Goal: Task Accomplishment & Management: Manage account settings

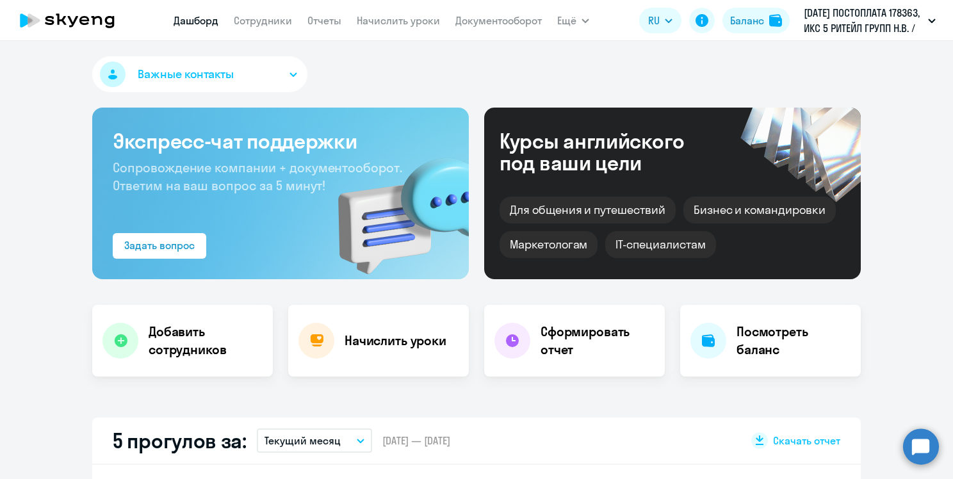
select select "30"
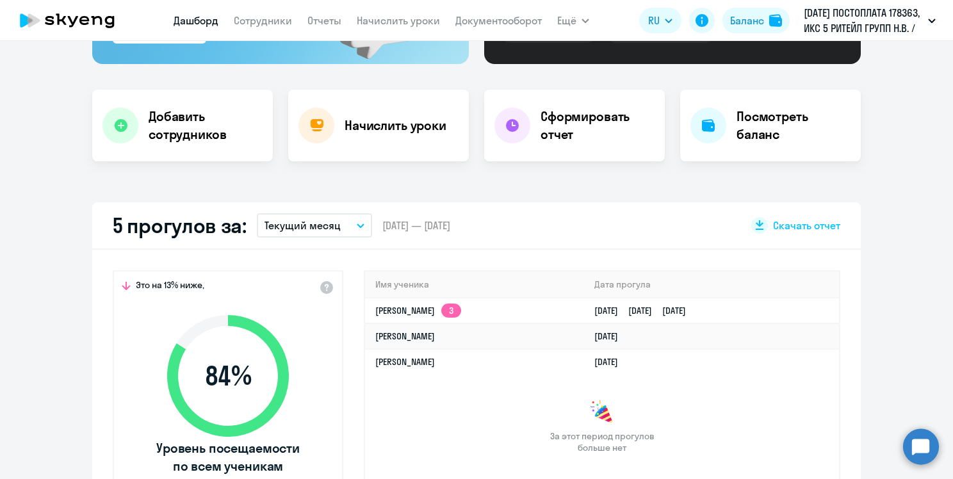
scroll to position [192, 0]
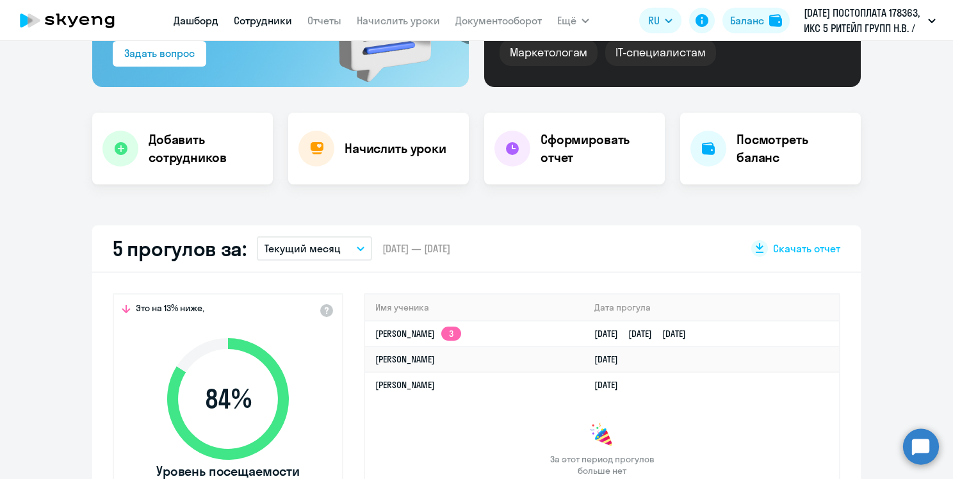
click at [290, 18] on link "Сотрудники" at bounding box center [263, 20] width 58 height 13
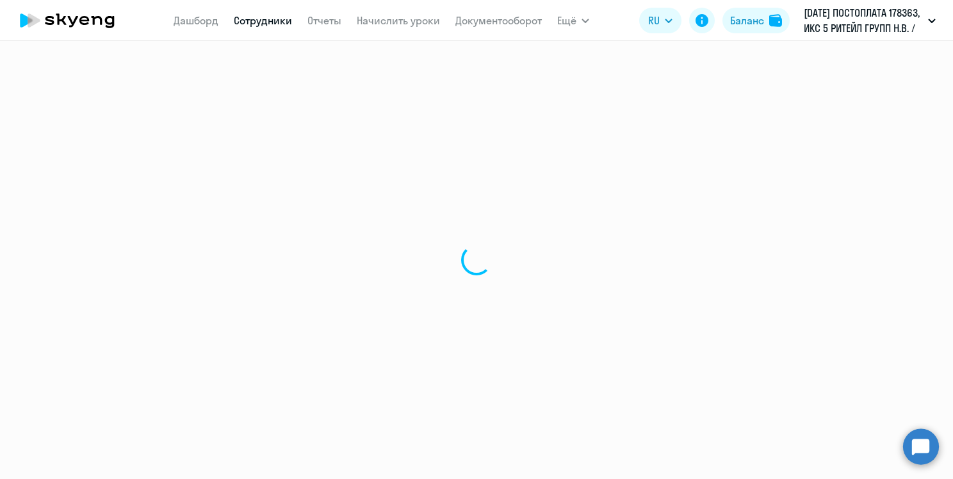
select select "30"
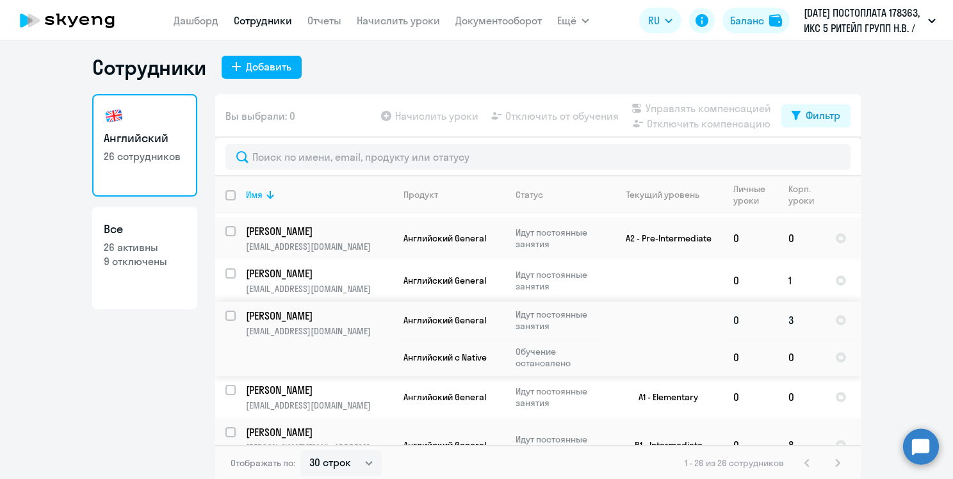
scroll to position [8, 0]
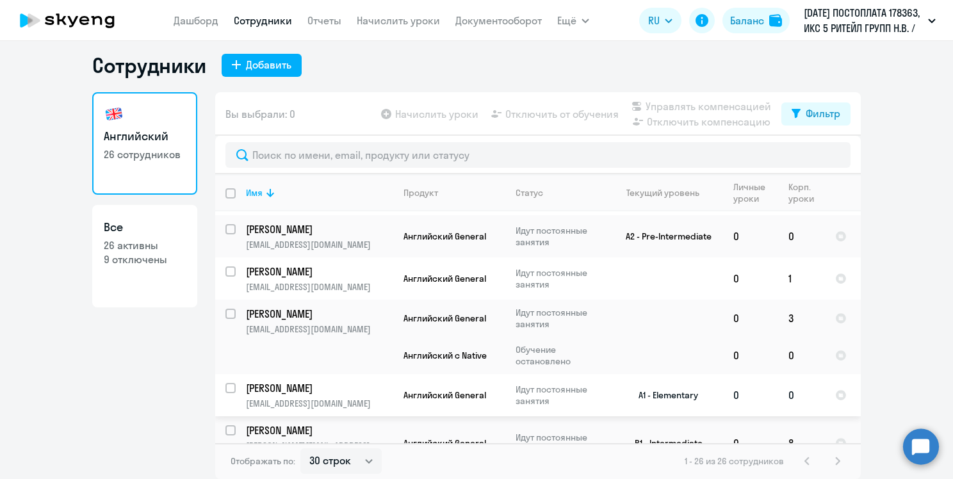
click at [225, 383] on input "select row 38605164" at bounding box center [238, 396] width 26 height 26
checkbox input "true"
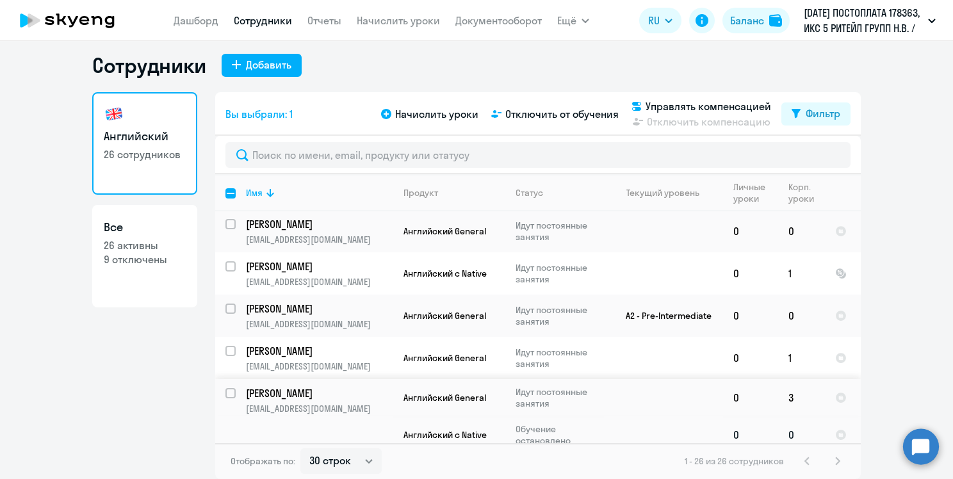
scroll to position [907, 0]
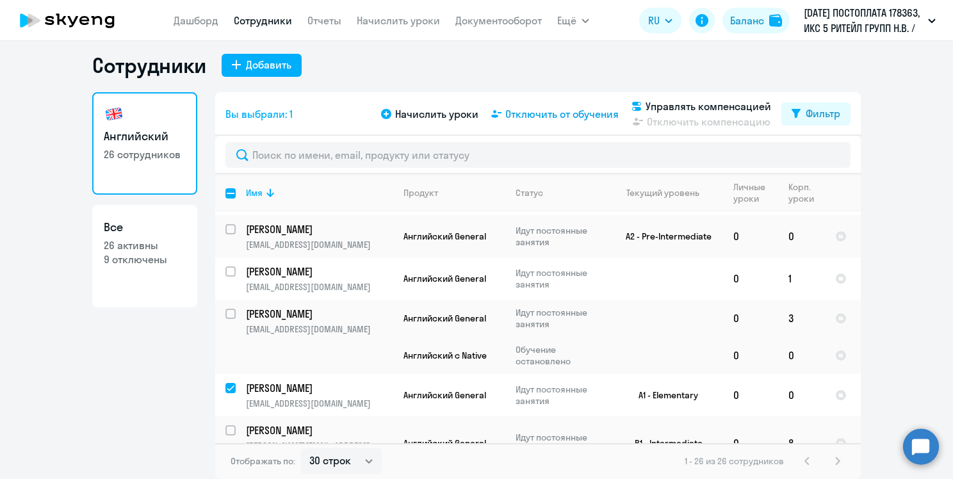
click at [562, 116] on span "Отключить от обучения" at bounding box center [561, 113] width 113 height 15
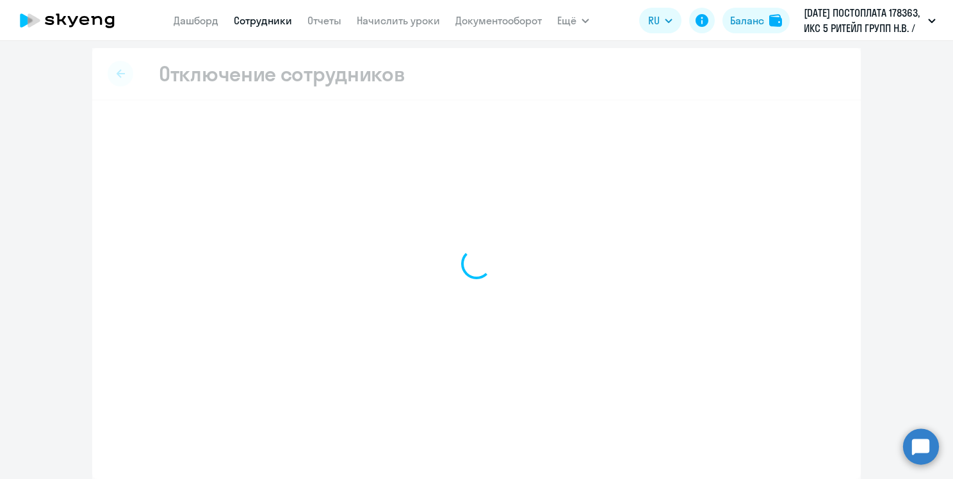
scroll to position [3, 0]
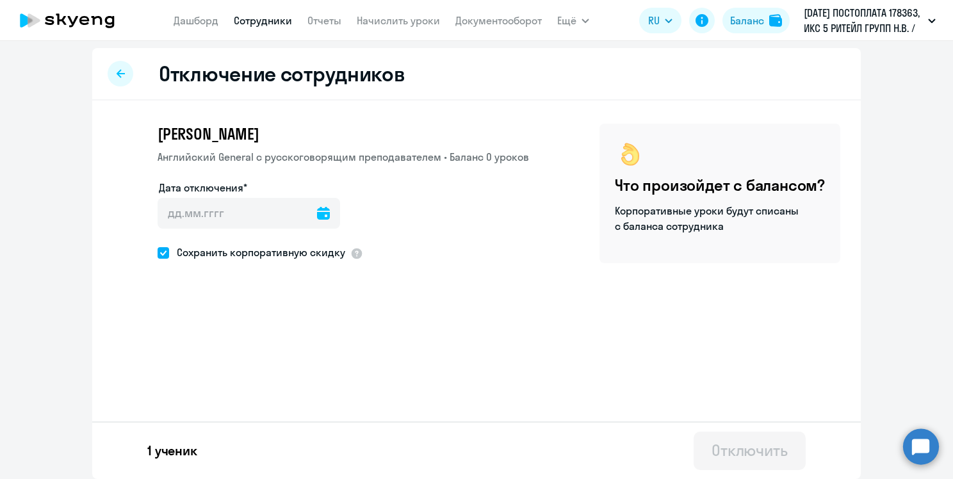
click at [317, 210] on icon at bounding box center [323, 213] width 13 height 13
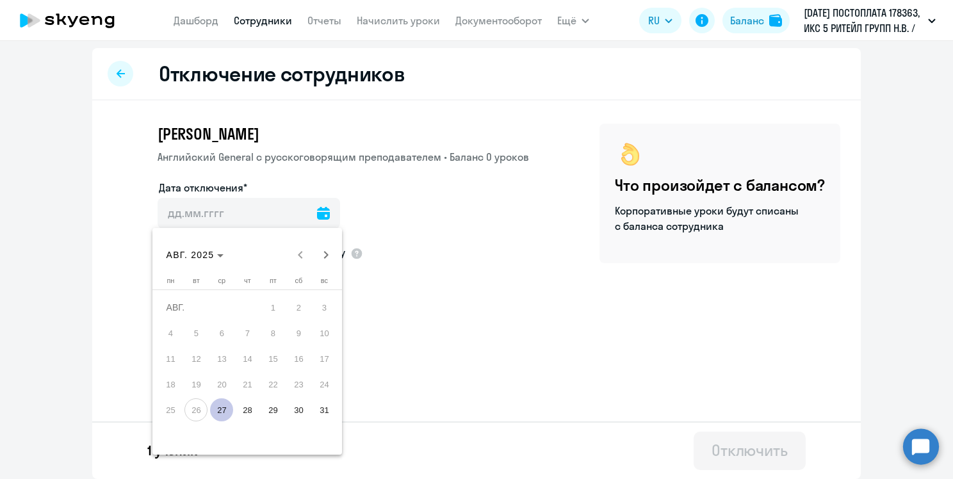
click at [219, 407] on span "27" at bounding box center [221, 409] width 23 height 23
type input "[DATE]"
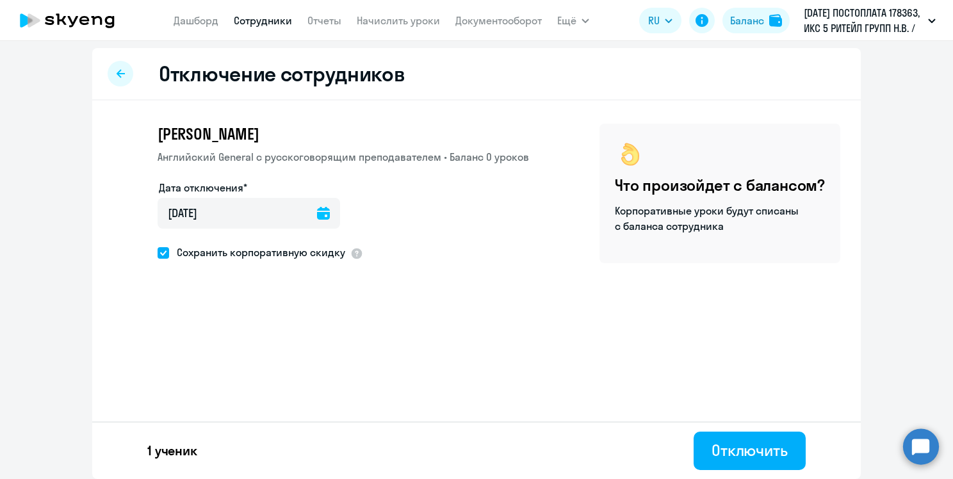
click at [236, 252] on span "Сохранить корпоративную скидку" at bounding box center [257, 252] width 176 height 15
click at [158, 252] on input "Сохранить корпоративную скидку" at bounding box center [157, 252] width 1 height 1
checkbox input "false"
click at [758, 456] on div "Отключить" at bounding box center [750, 450] width 76 height 20
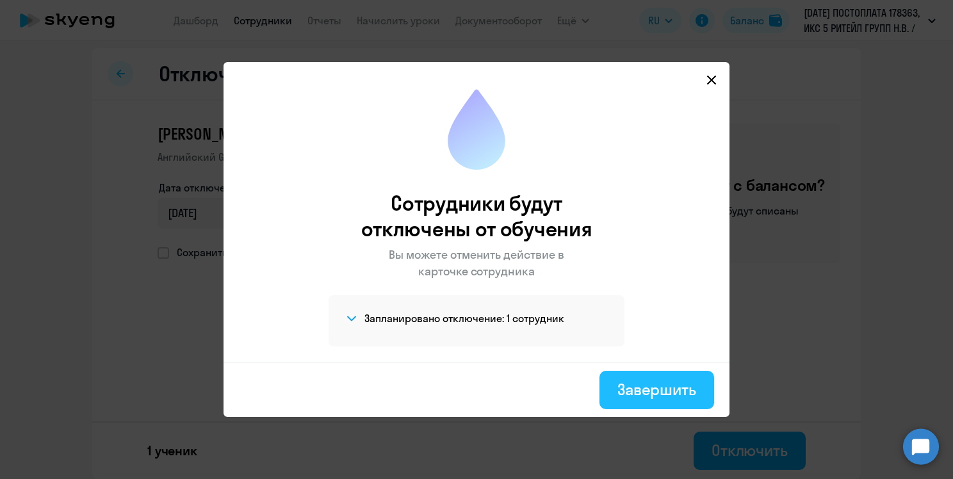
click at [644, 373] on button "Завершить" at bounding box center [657, 390] width 115 height 38
select select "30"
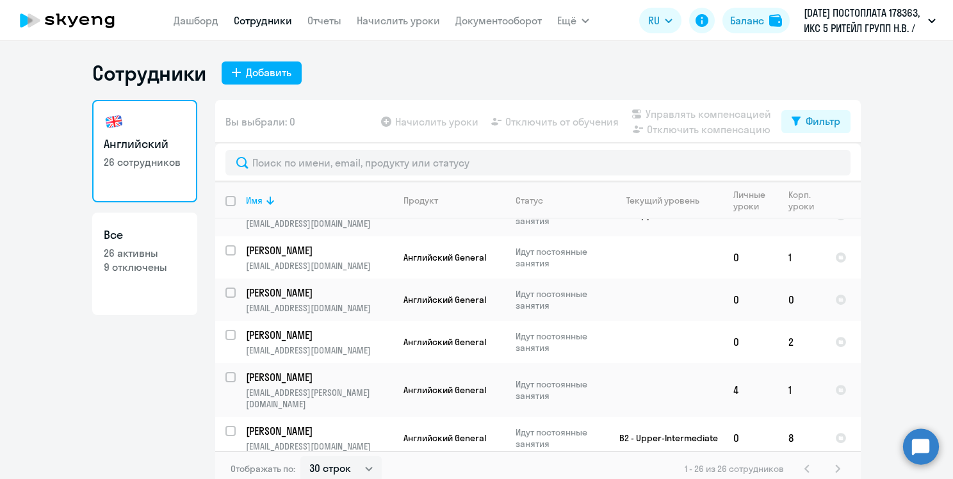
scroll to position [320, 0]
